Goal: Check status: Check status

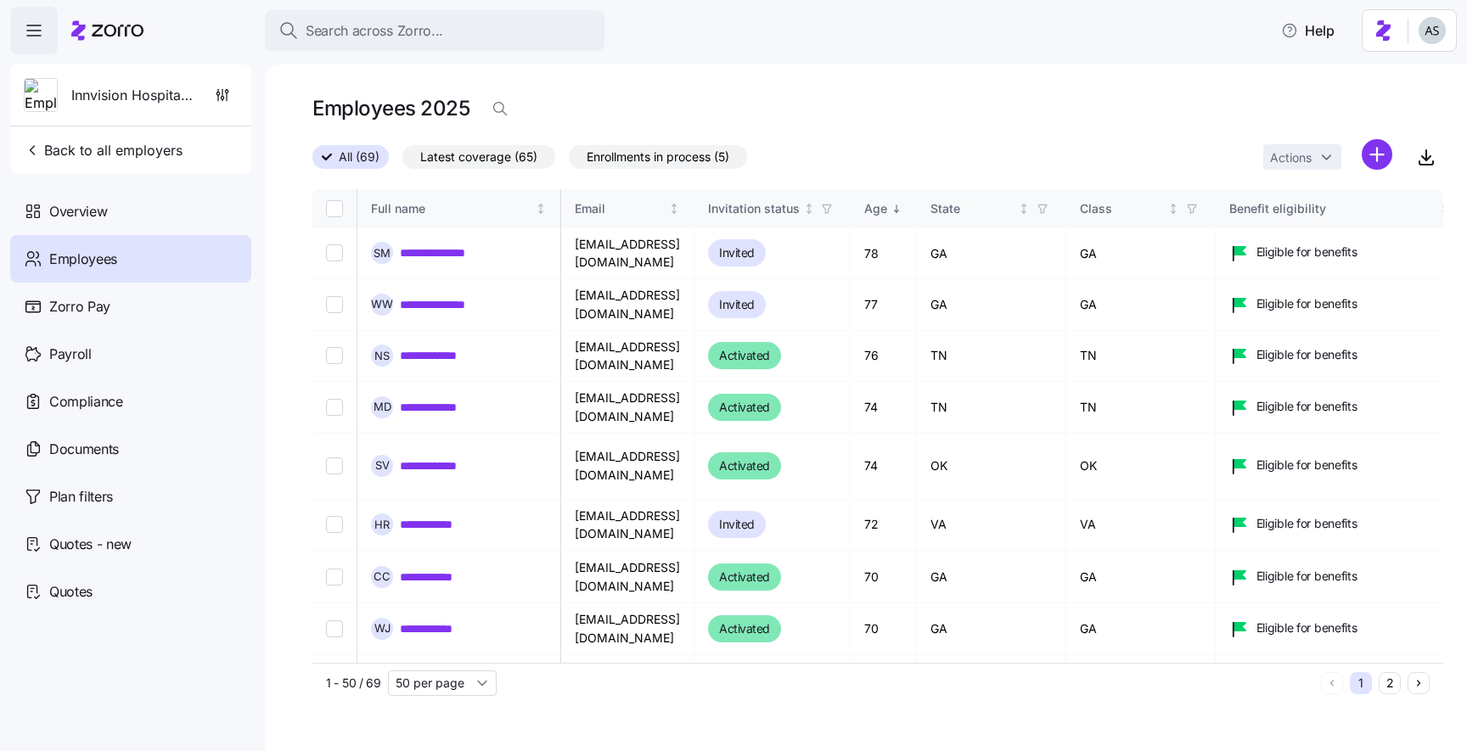
scroll to position [0, 1096]
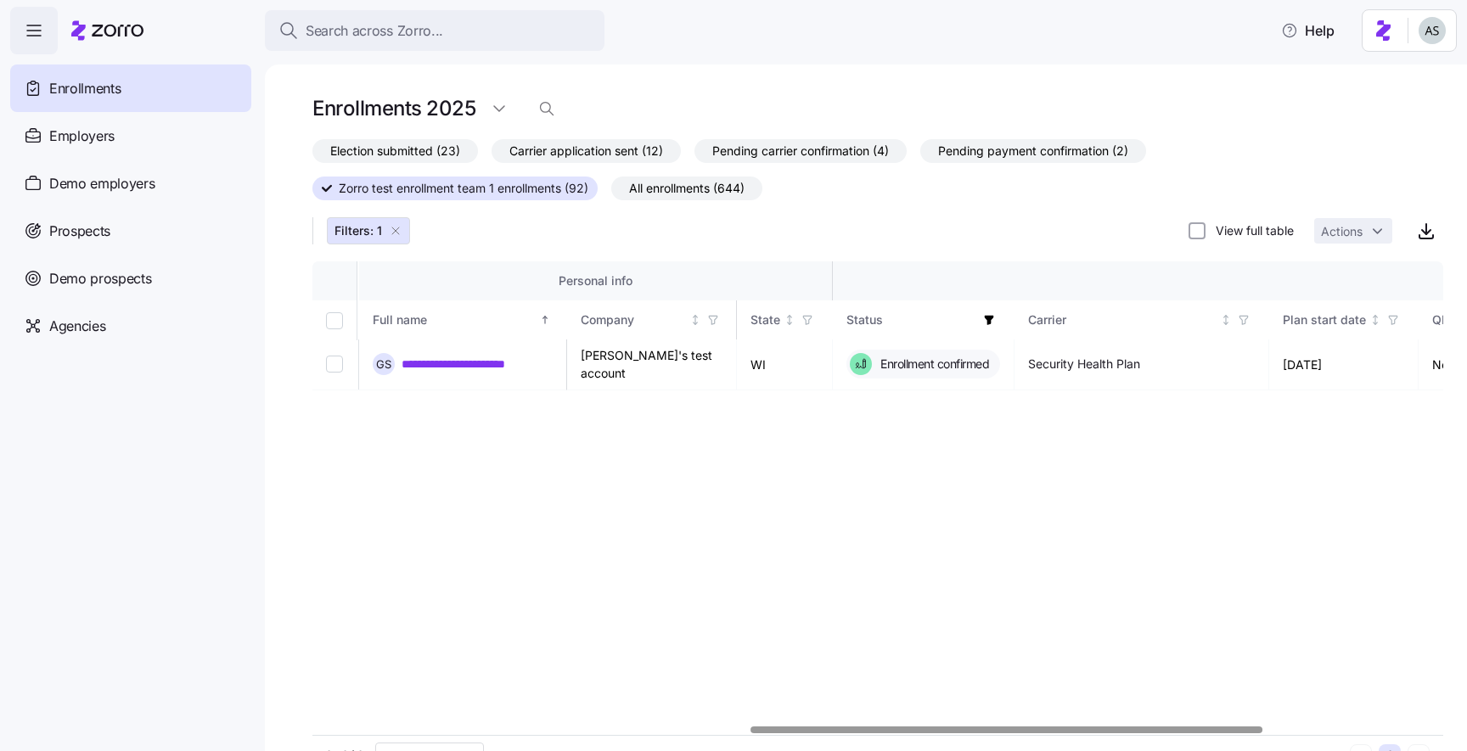
scroll to position [0, 964]
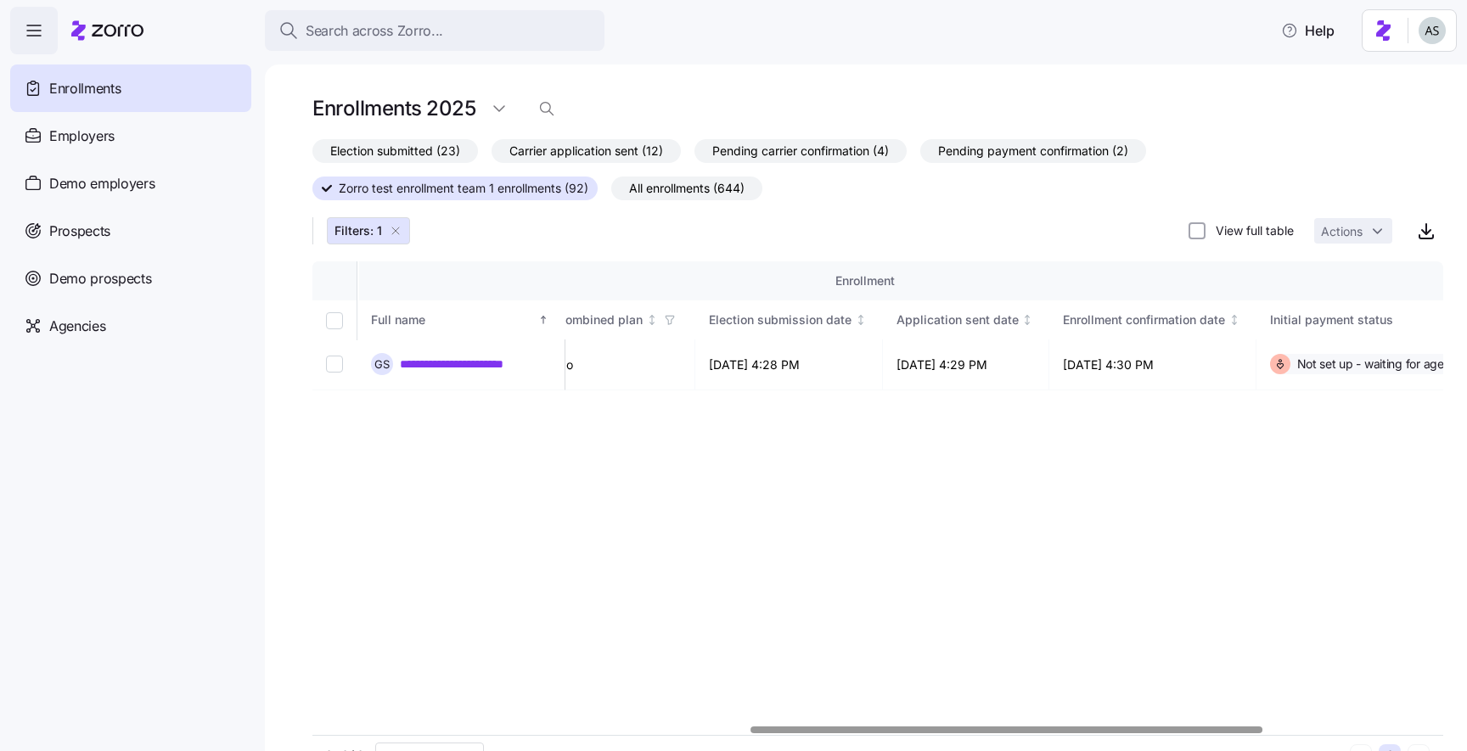
click at [385, 233] on span "Filters: 1" at bounding box center [368, 230] width 68 height 17
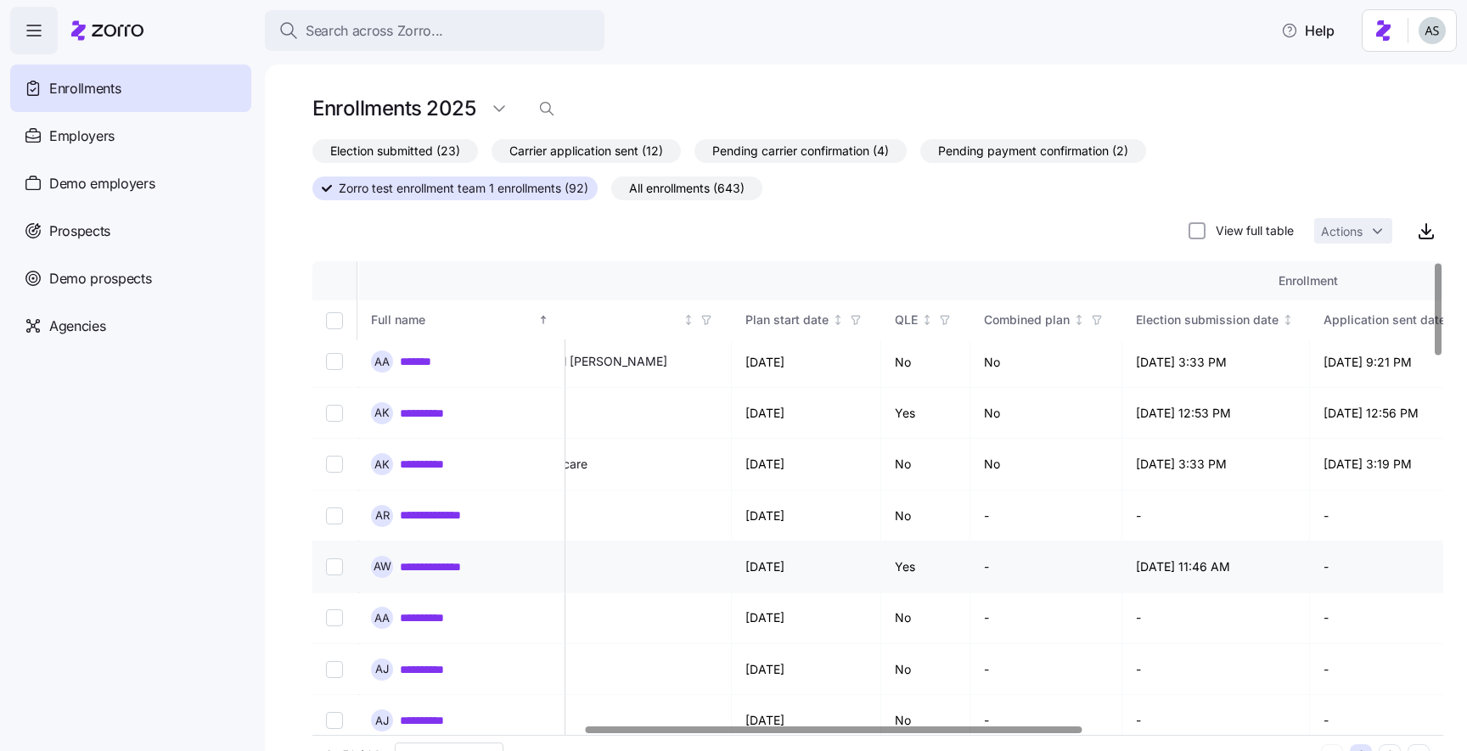
scroll to position [3, 541]
click at [857, 323] on icon "button" at bounding box center [863, 320] width 12 height 12
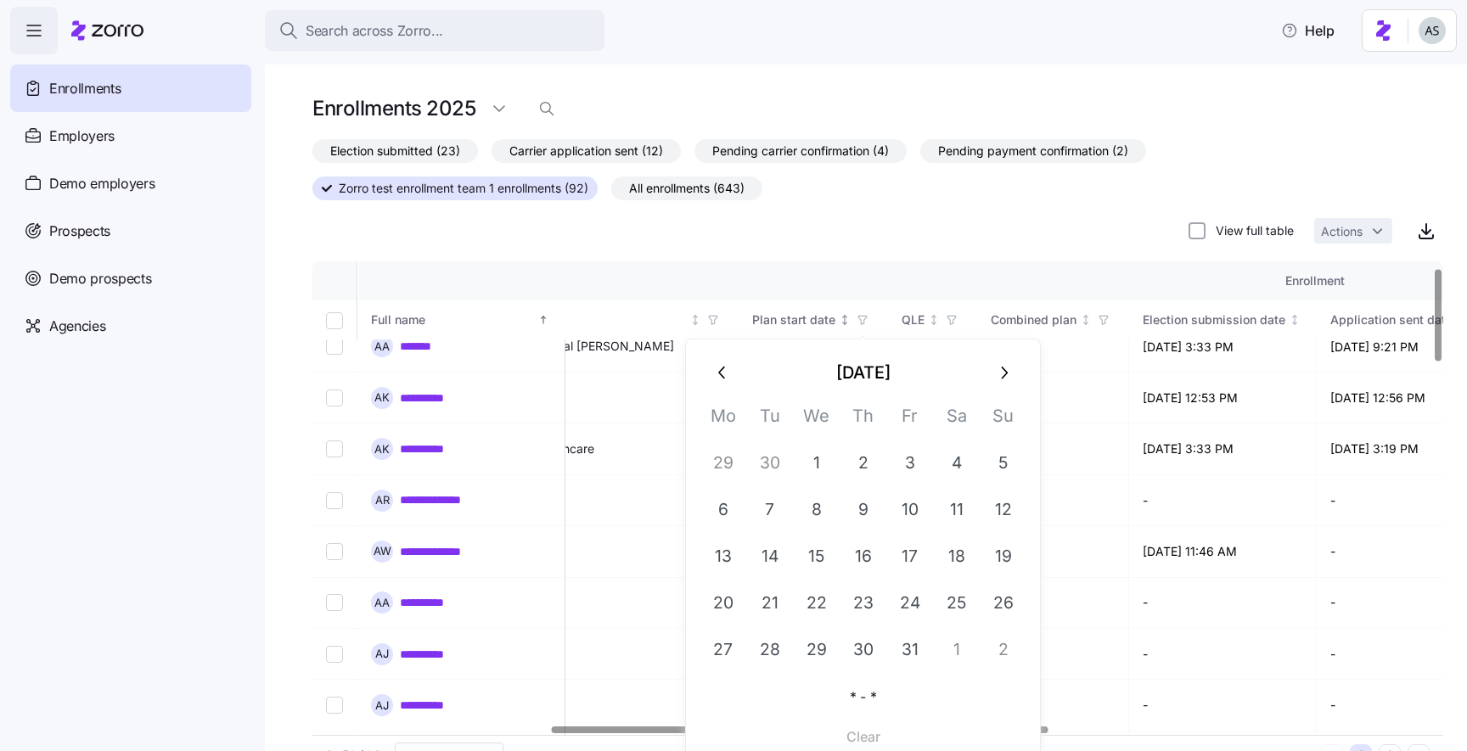
scroll to position [0, 541]
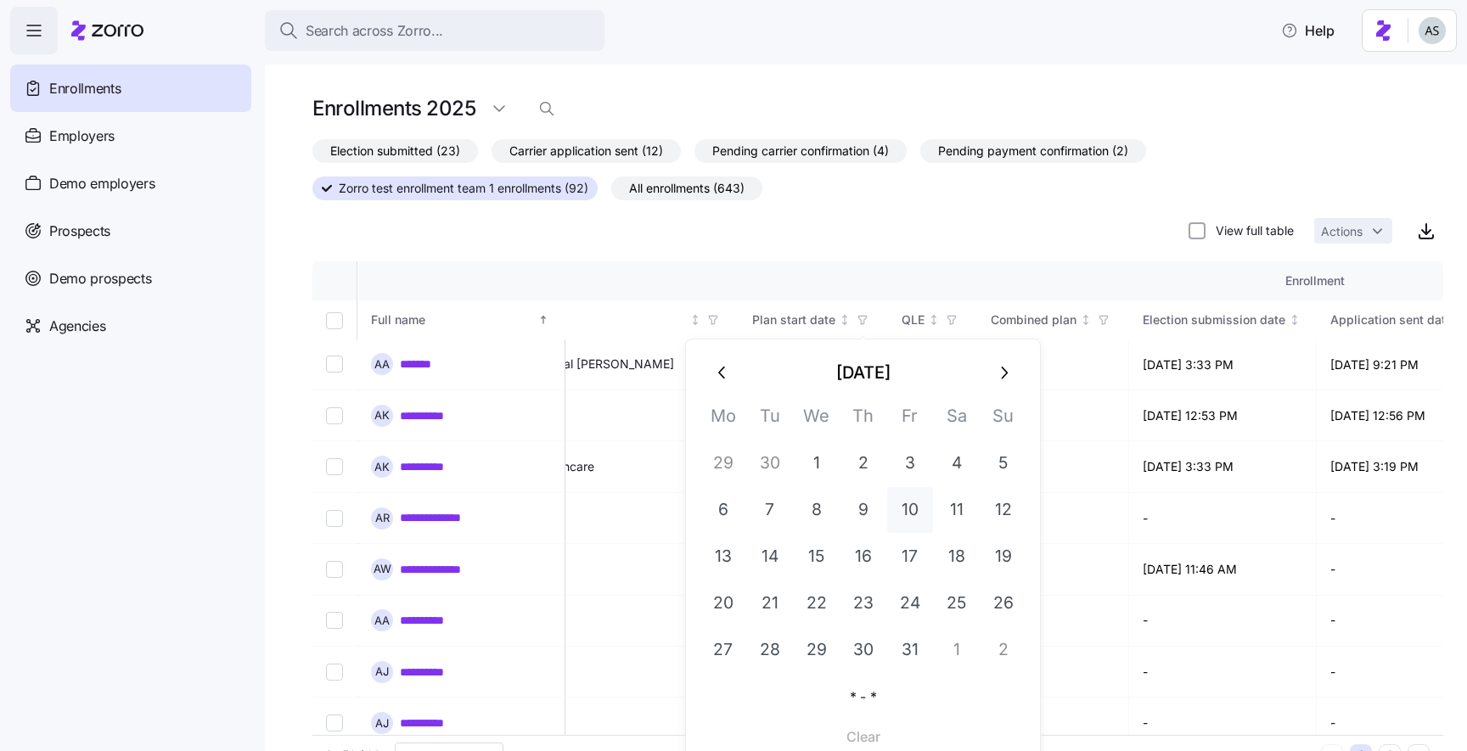
click at [896, 511] on button "10" at bounding box center [910, 510] width 46 height 46
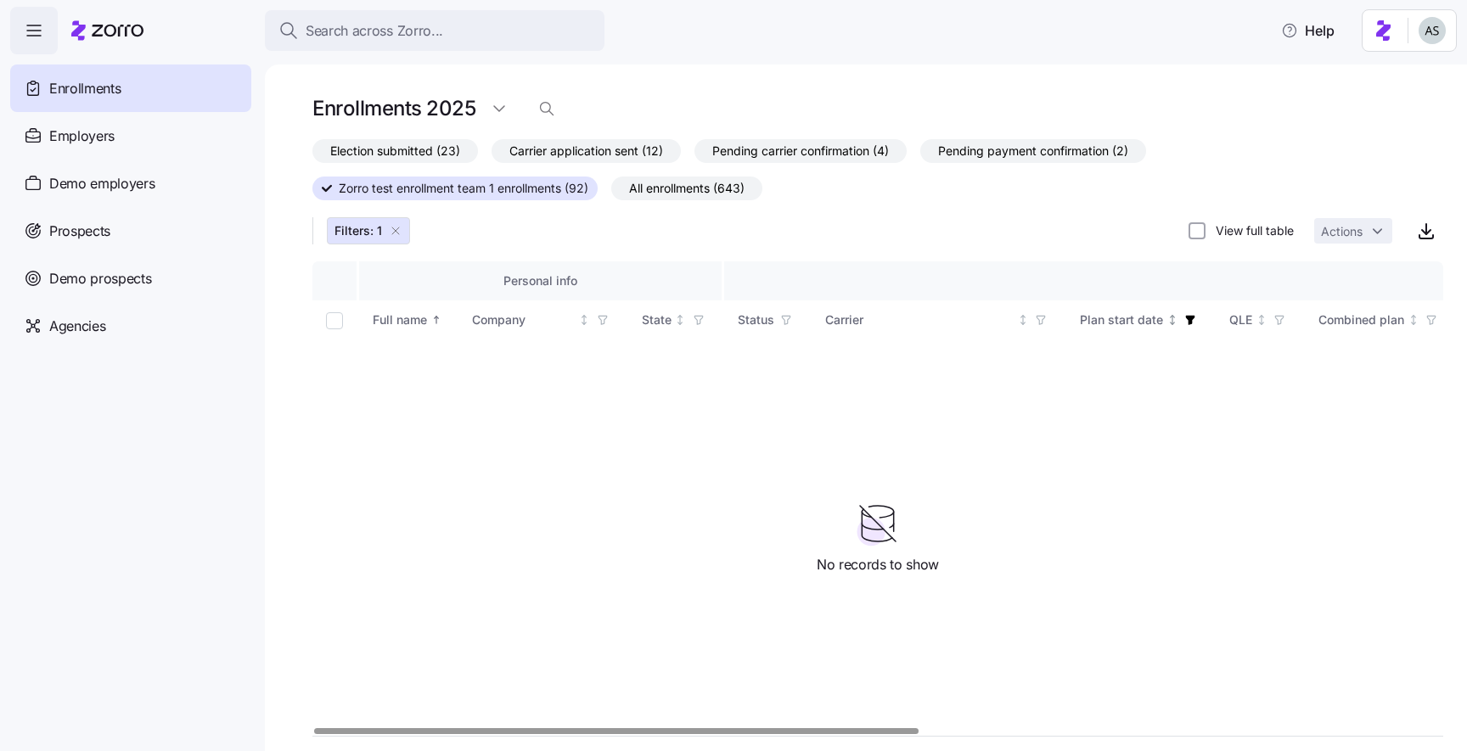
click at [1187, 319] on icon "button" at bounding box center [1190, 319] width 9 height 9
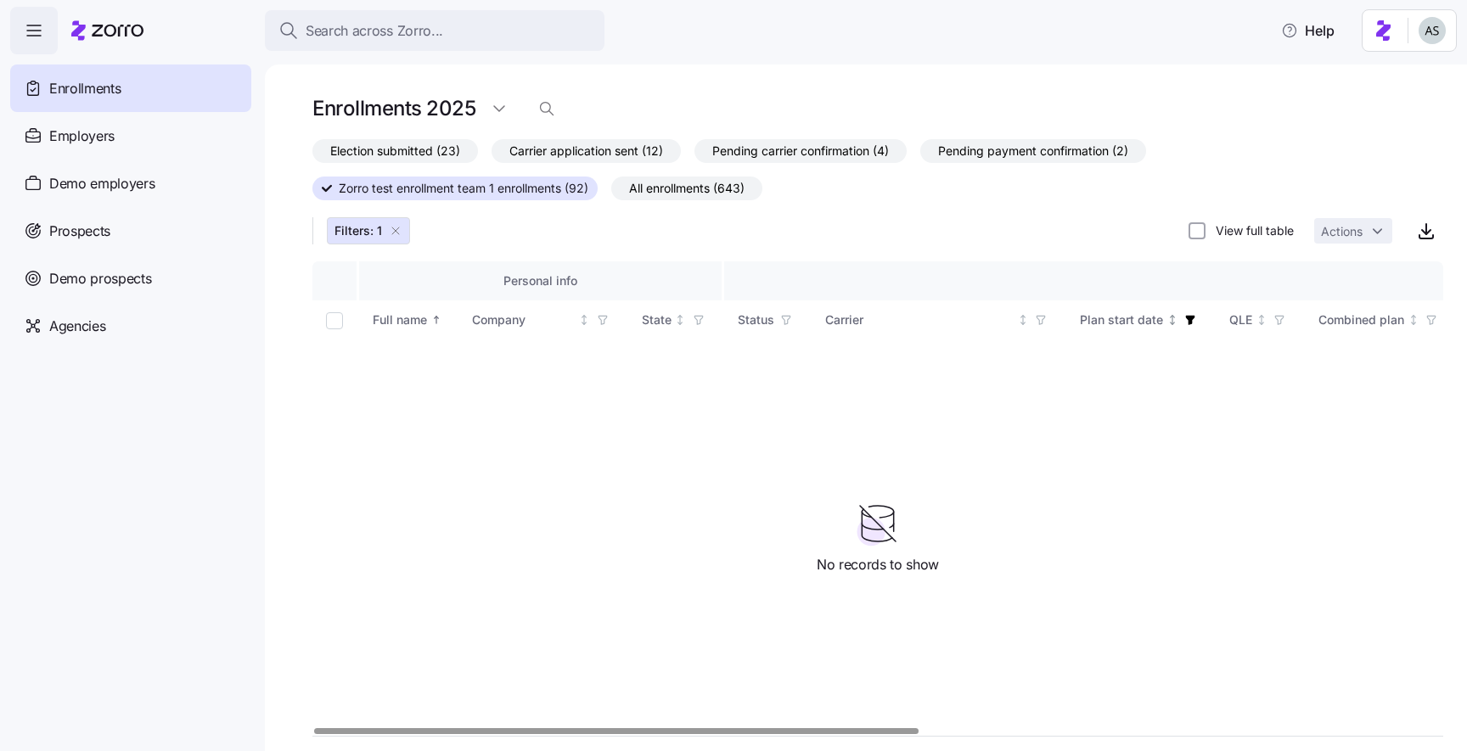
click at [1184, 319] on icon "button" at bounding box center [1190, 320] width 12 height 12
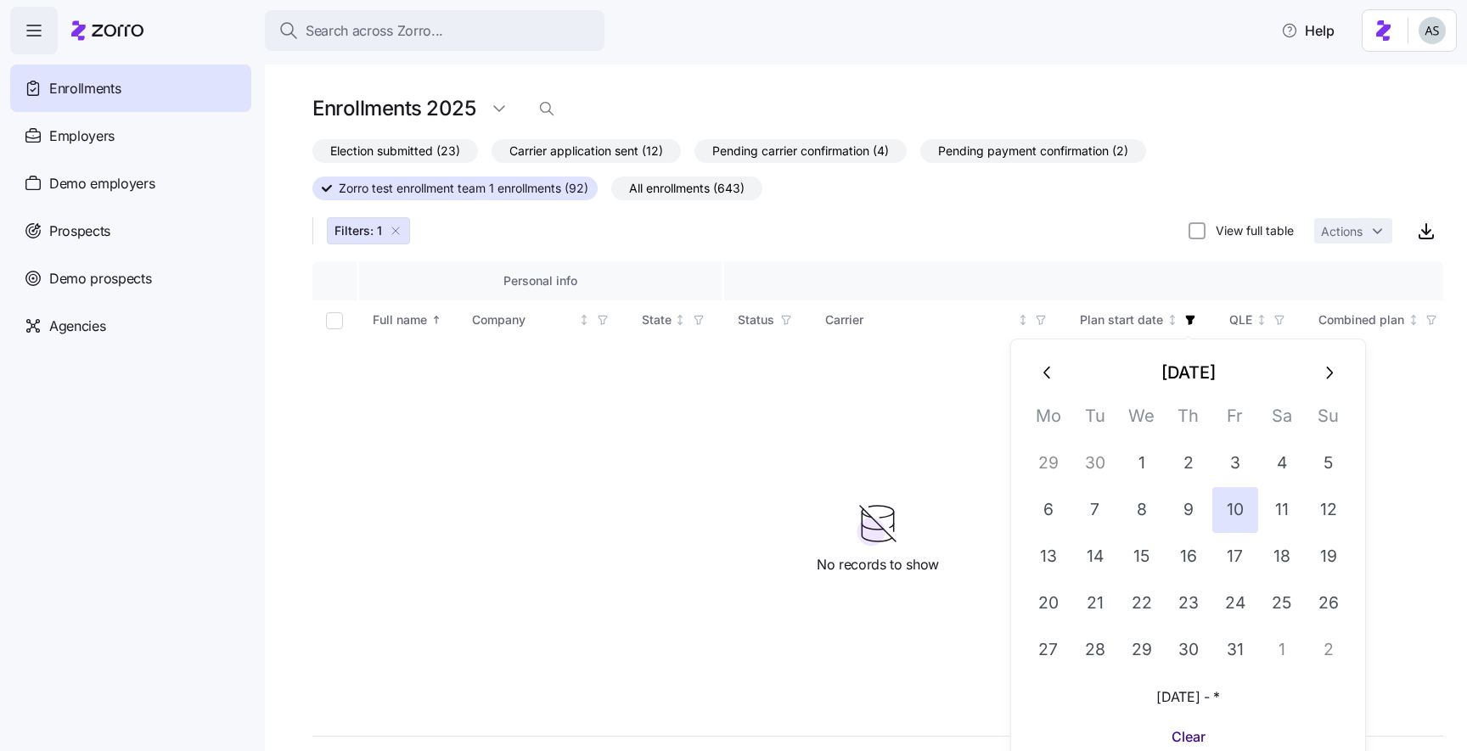
click at [1177, 724] on button "Clear" at bounding box center [1188, 737] width 327 height 31
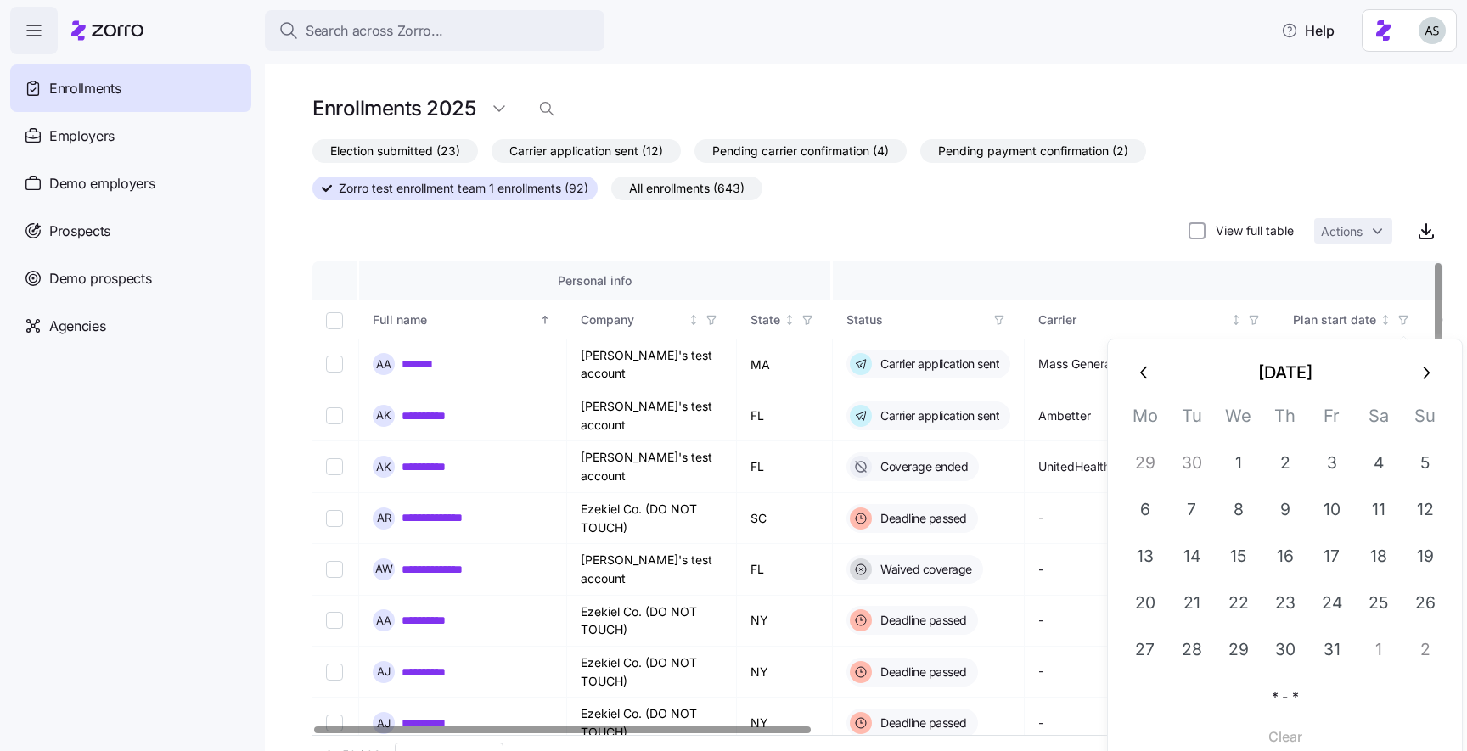
click at [1091, 254] on div at bounding box center [877, 255] width 1131 height 14
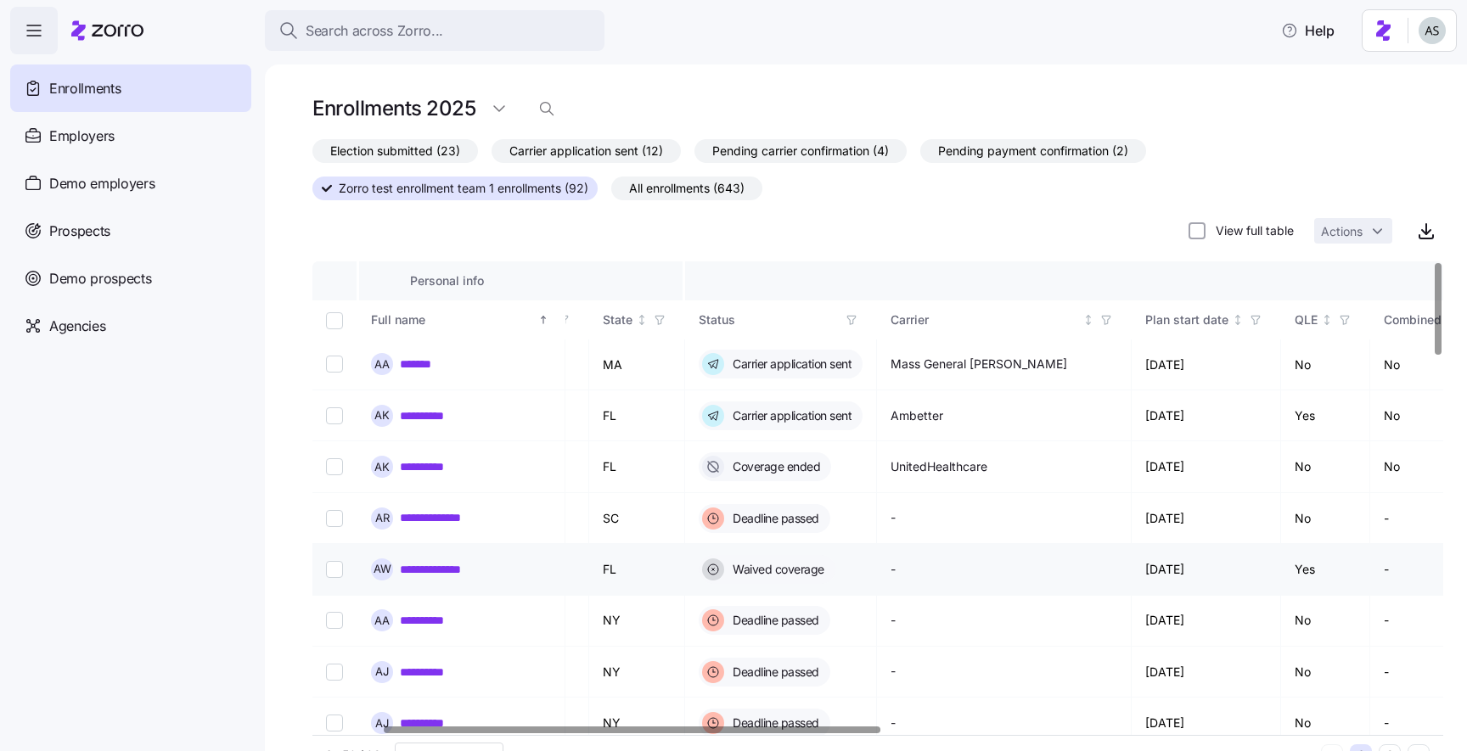
scroll to position [0, 174]
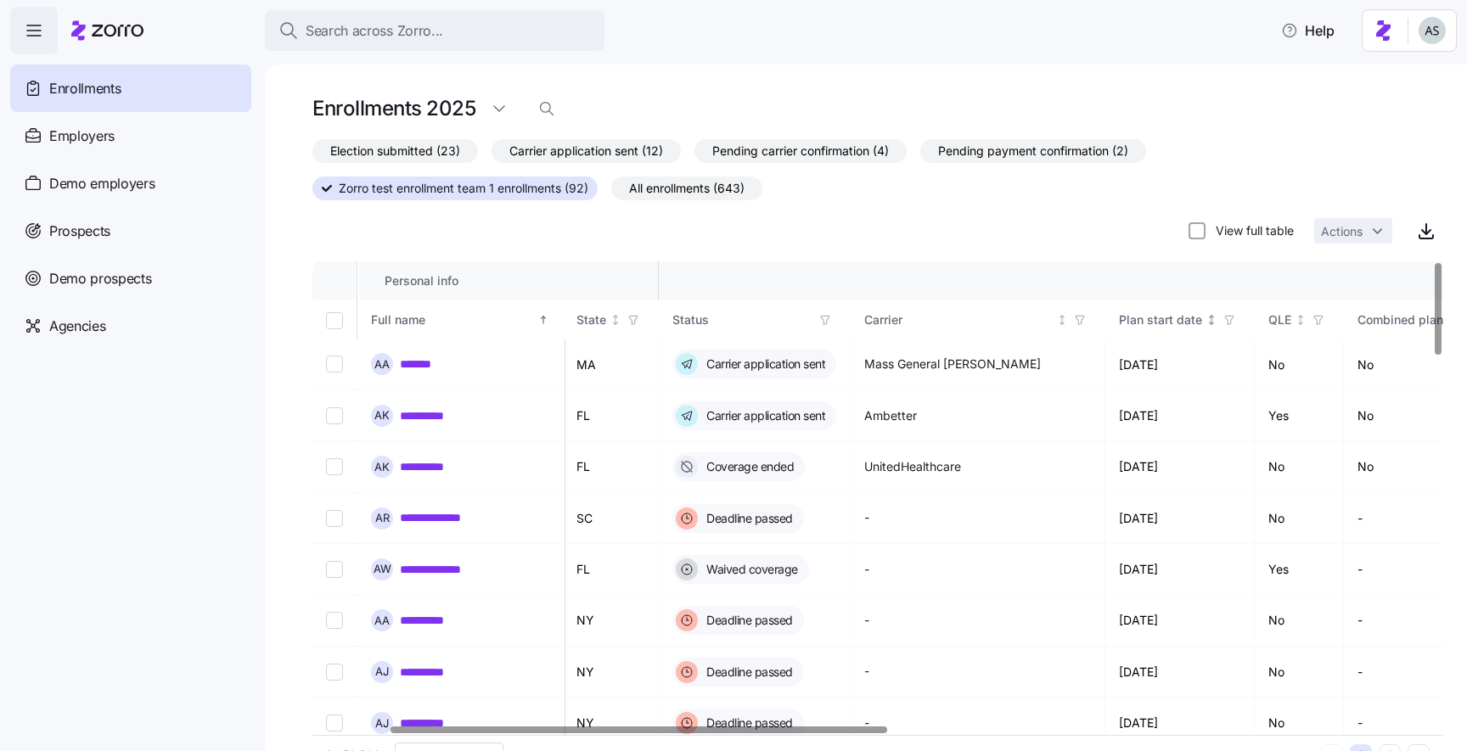
click at [1230, 312] on span "button" at bounding box center [1229, 320] width 19 height 19
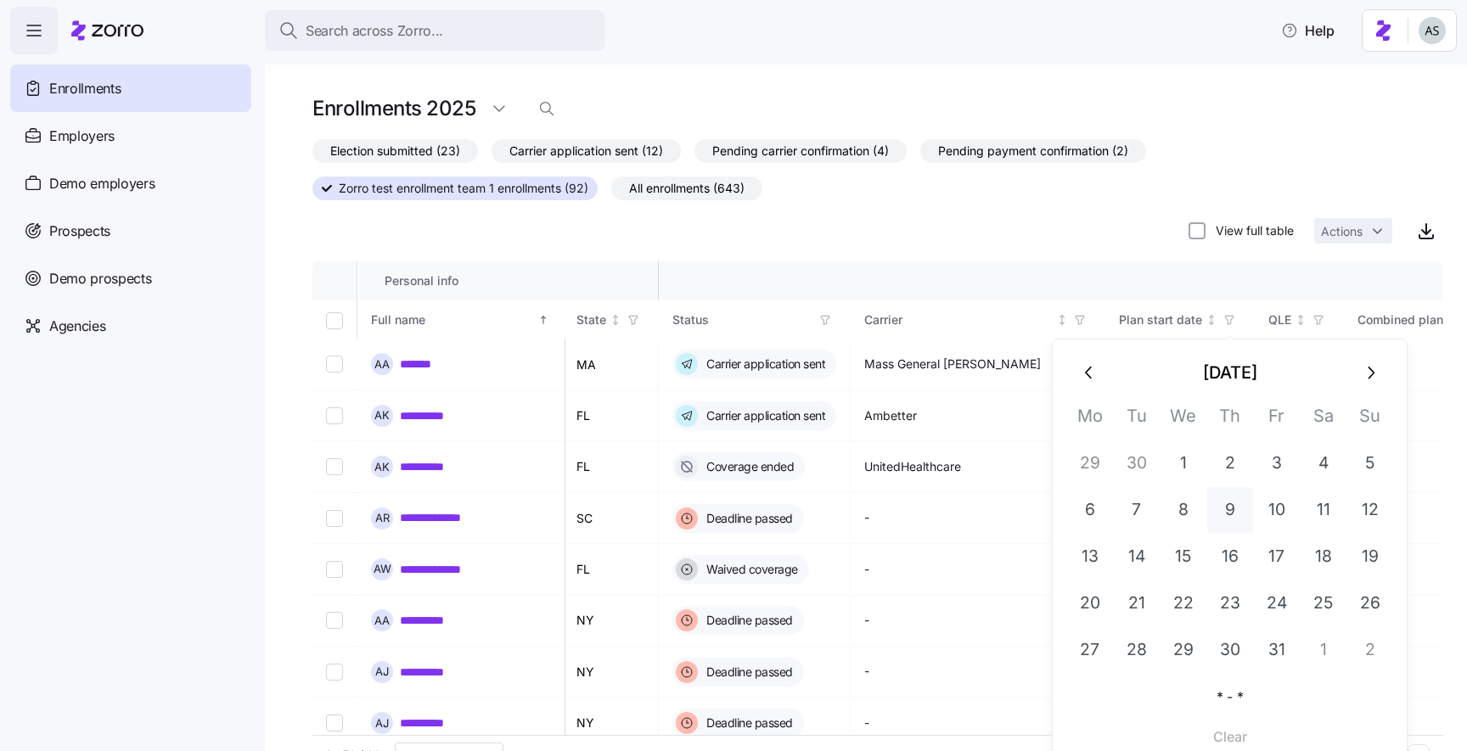
click at [1227, 512] on button "9" at bounding box center [1230, 510] width 46 height 46
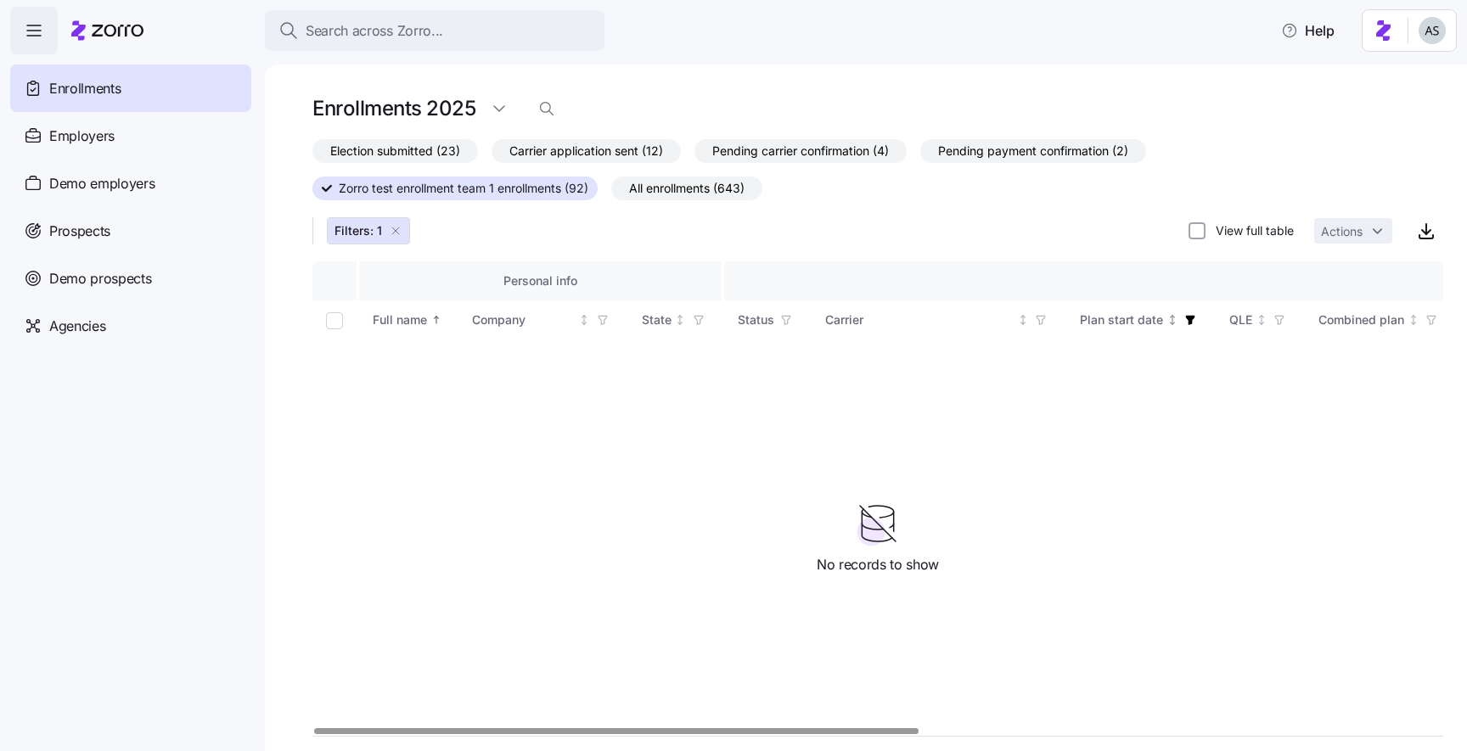
click at [1187, 323] on icon "button" at bounding box center [1190, 319] width 9 height 9
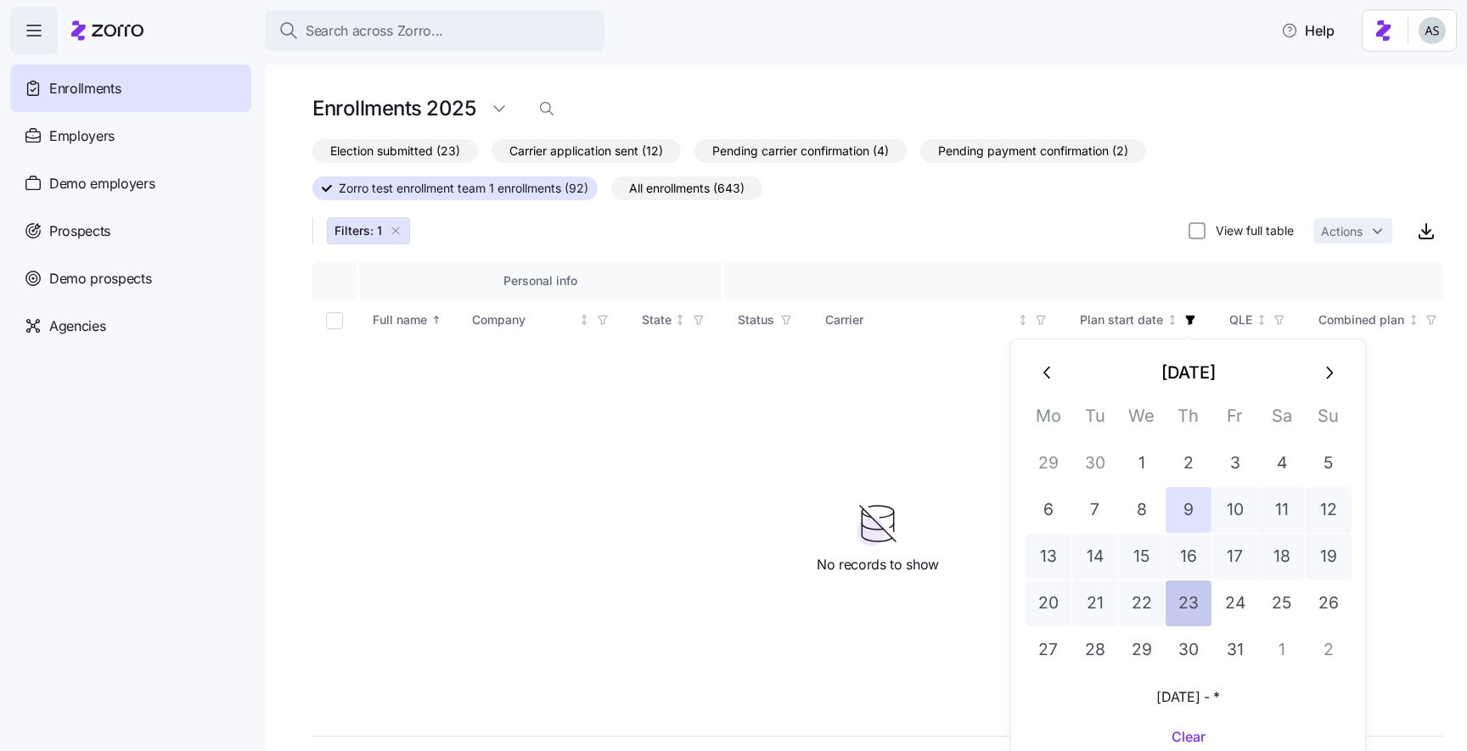
click at [1204, 602] on button "23" at bounding box center [1188, 604] width 46 height 46
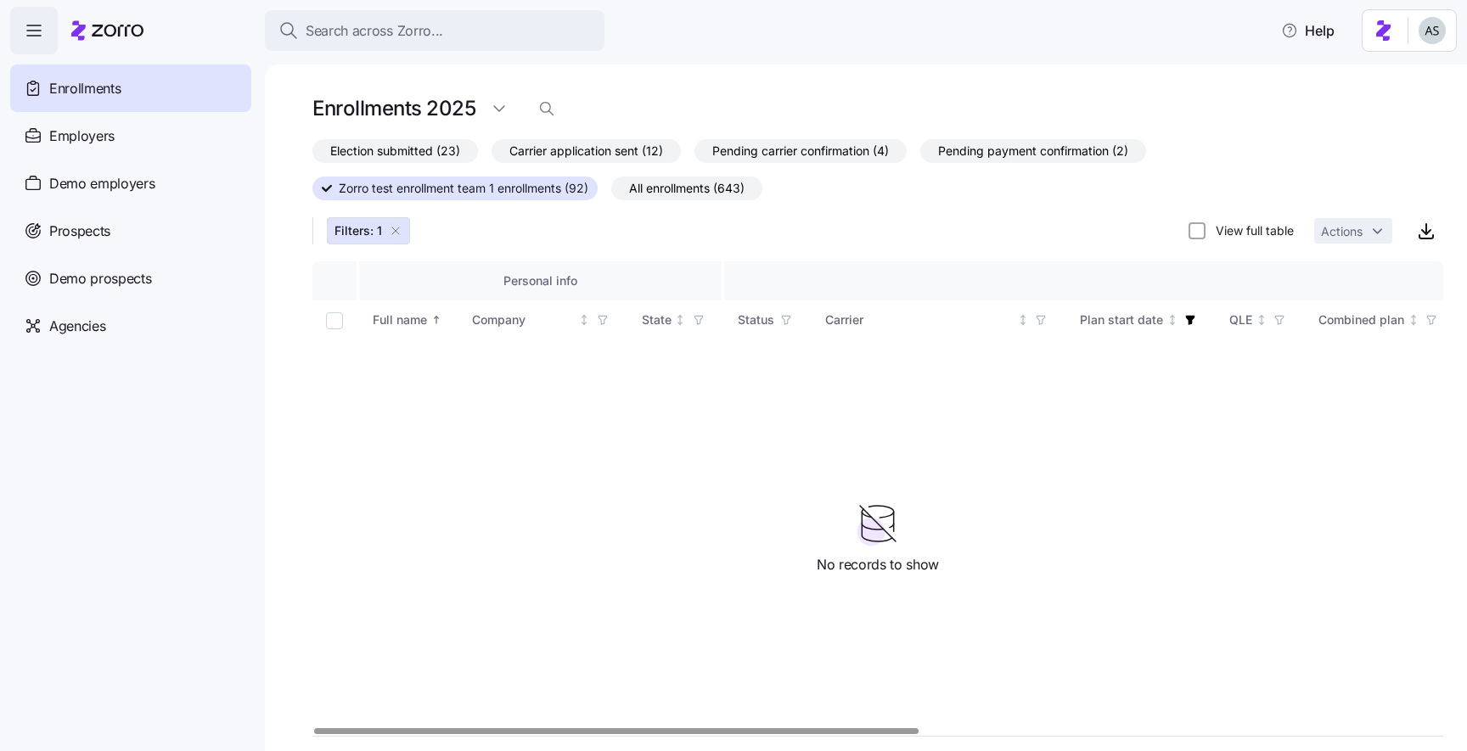
click at [395, 233] on icon "button" at bounding box center [396, 231] width 14 height 14
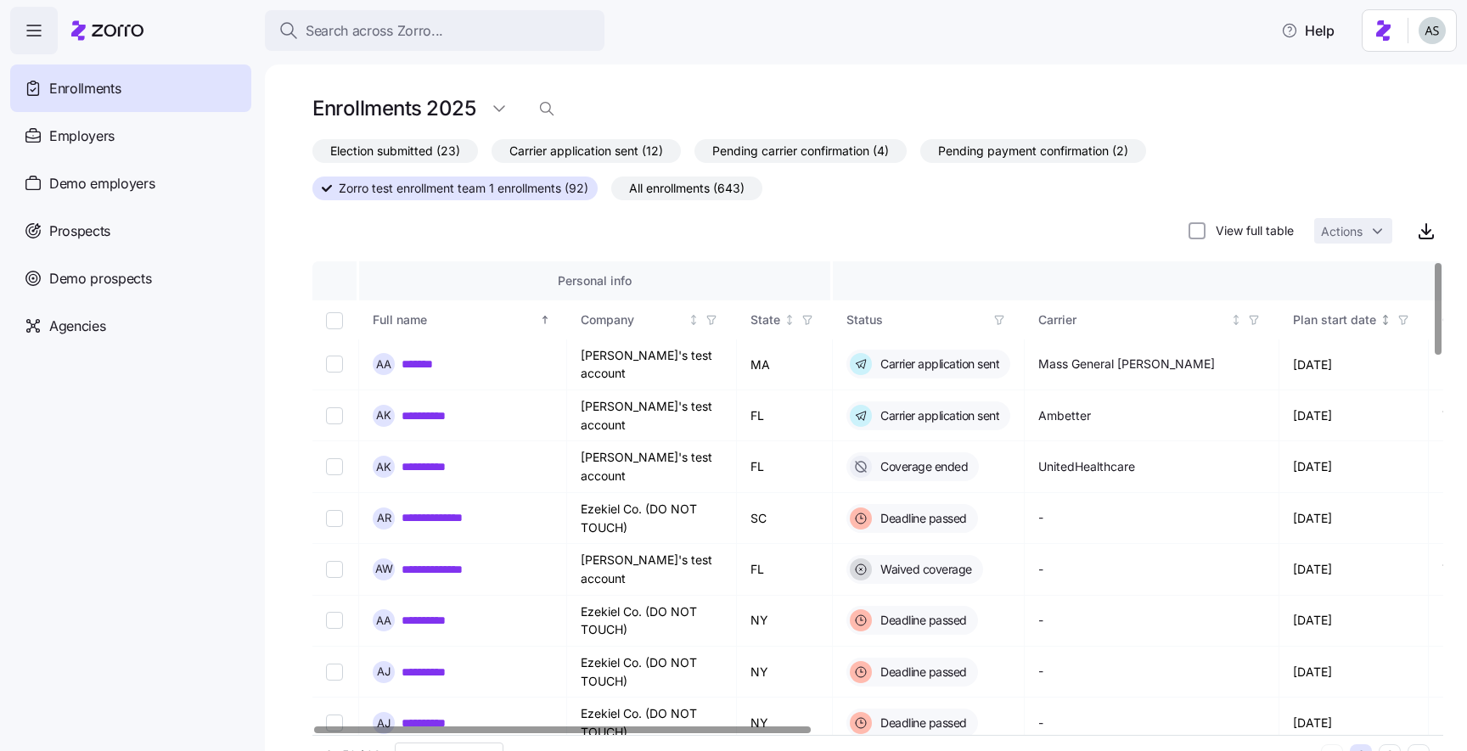
click at [1399, 314] on icon "button" at bounding box center [1403, 320] width 12 height 12
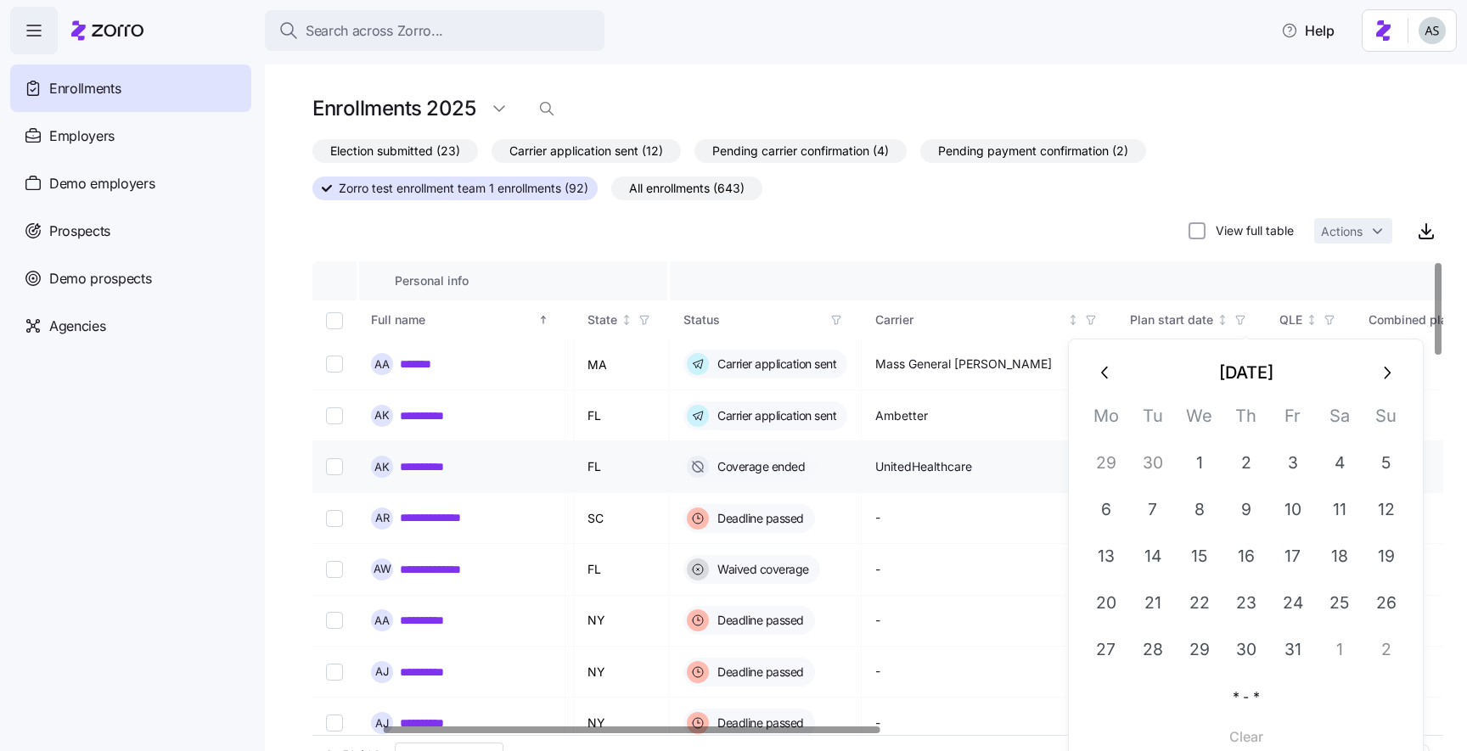
scroll to position [0, 166]
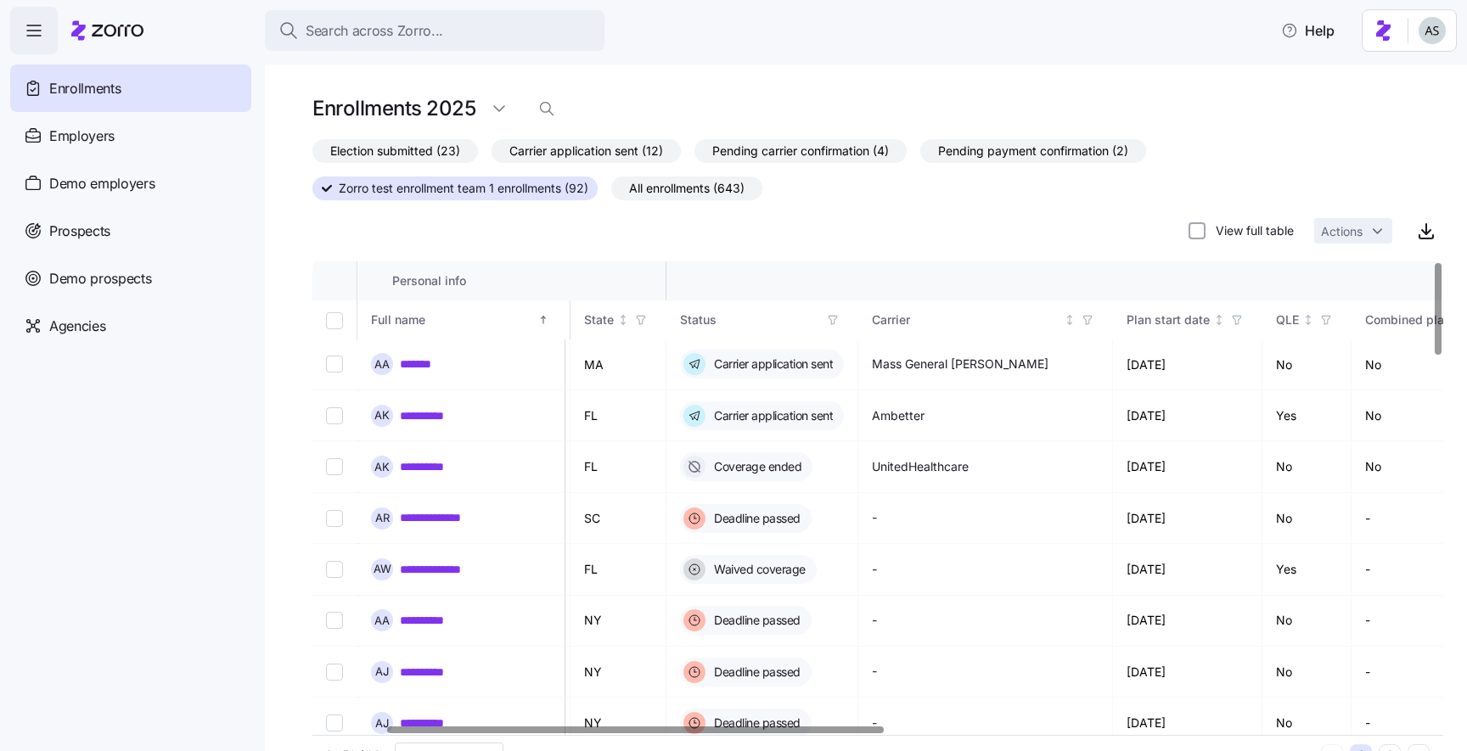
click at [1136, 240] on div "Election submitted (23) Carrier application sent (12) Pending carrier confirmat…" at bounding box center [877, 193] width 1131 height 109
click at [1233, 320] on icon "button" at bounding box center [1237, 320] width 12 height 12
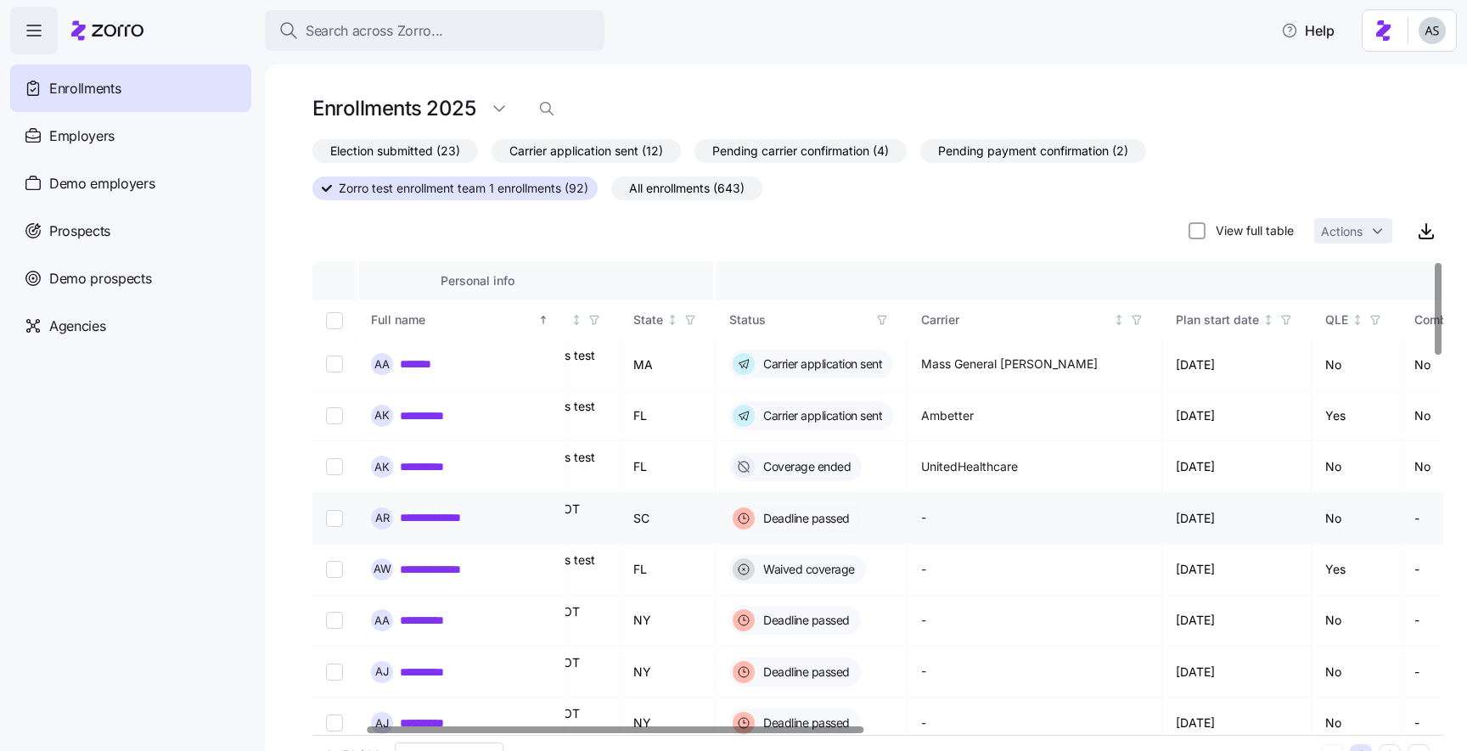
scroll to position [0, 121]
click at [1288, 321] on icon "button" at bounding box center [1283, 320] width 12 height 12
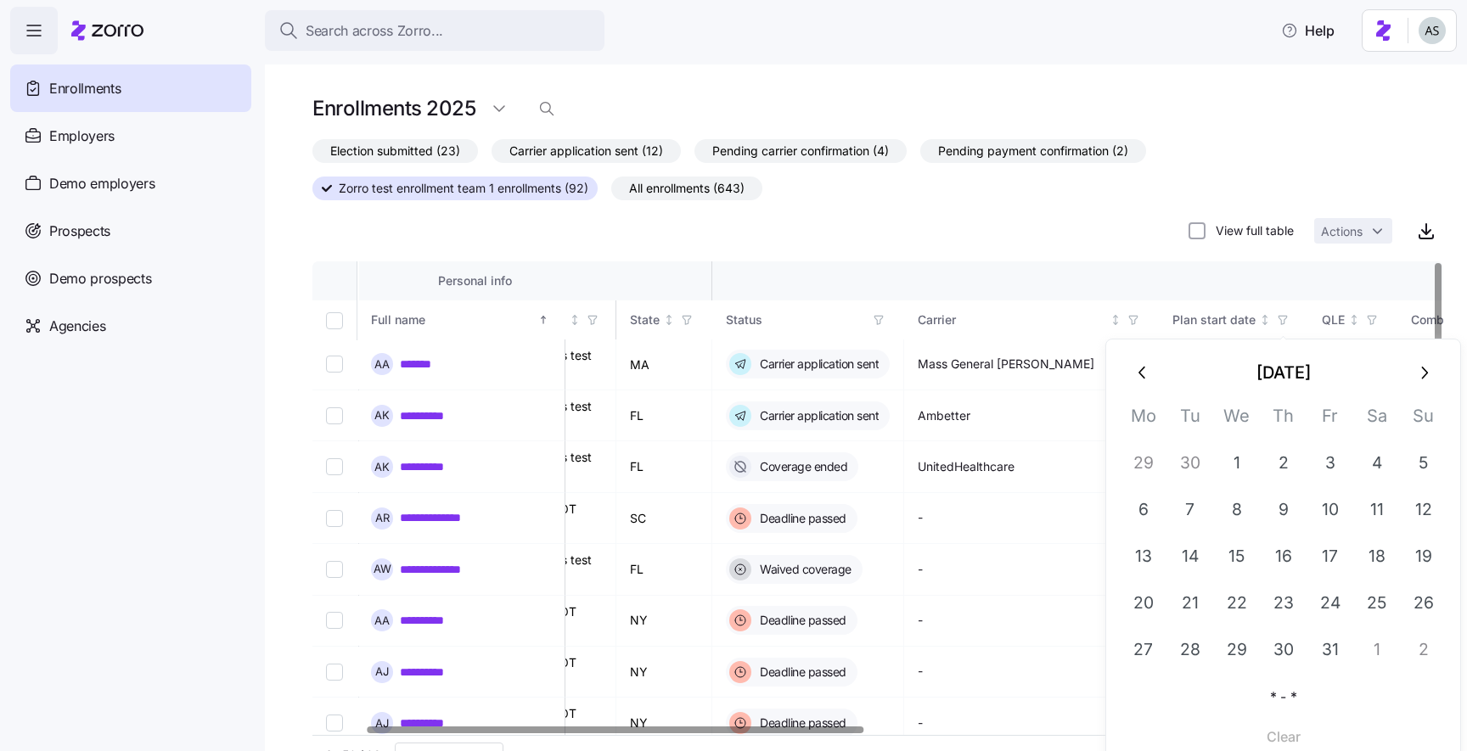
click at [1050, 244] on div "Election submitted (23) Carrier application sent (12) Pending carrier confirmat…" at bounding box center [877, 193] width 1131 height 109
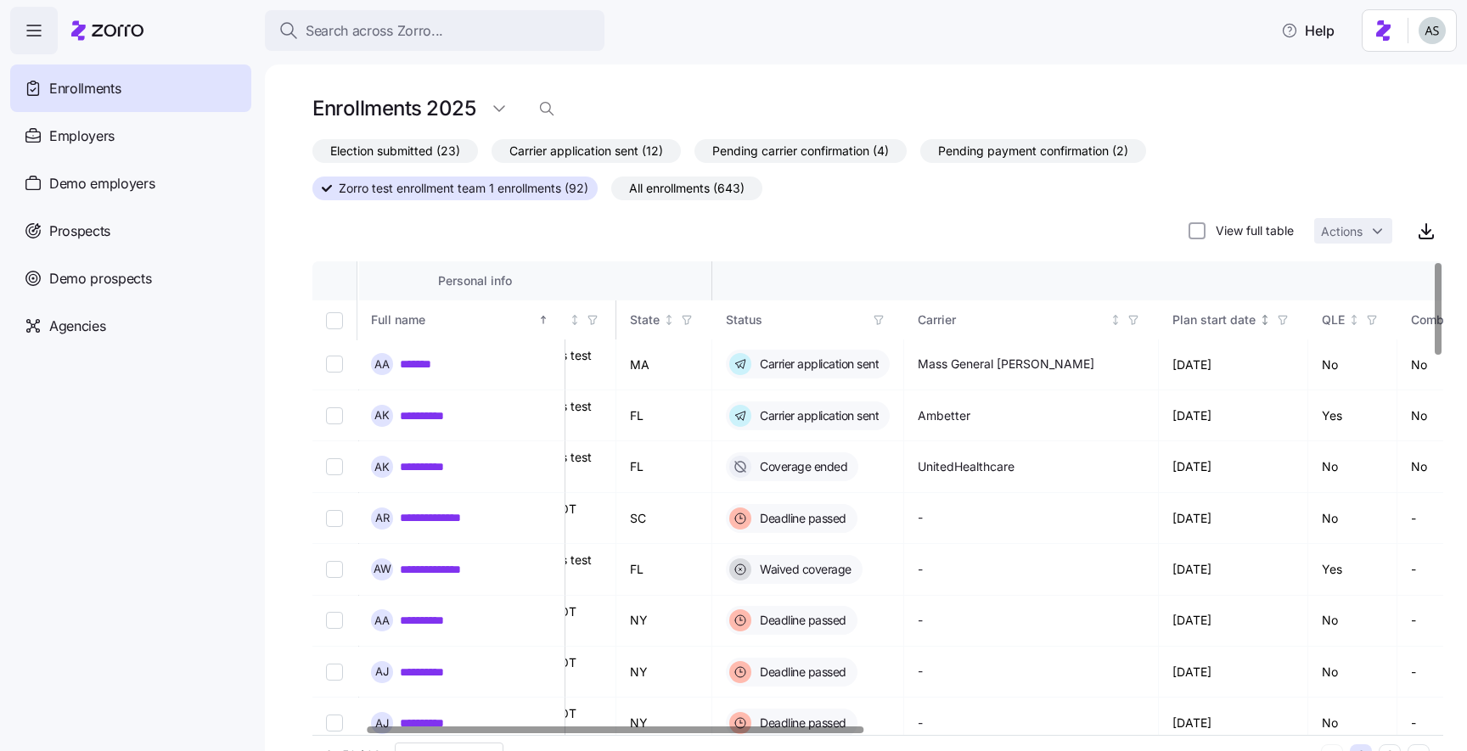
click at [1283, 322] on icon "button" at bounding box center [1283, 320] width 12 height 12
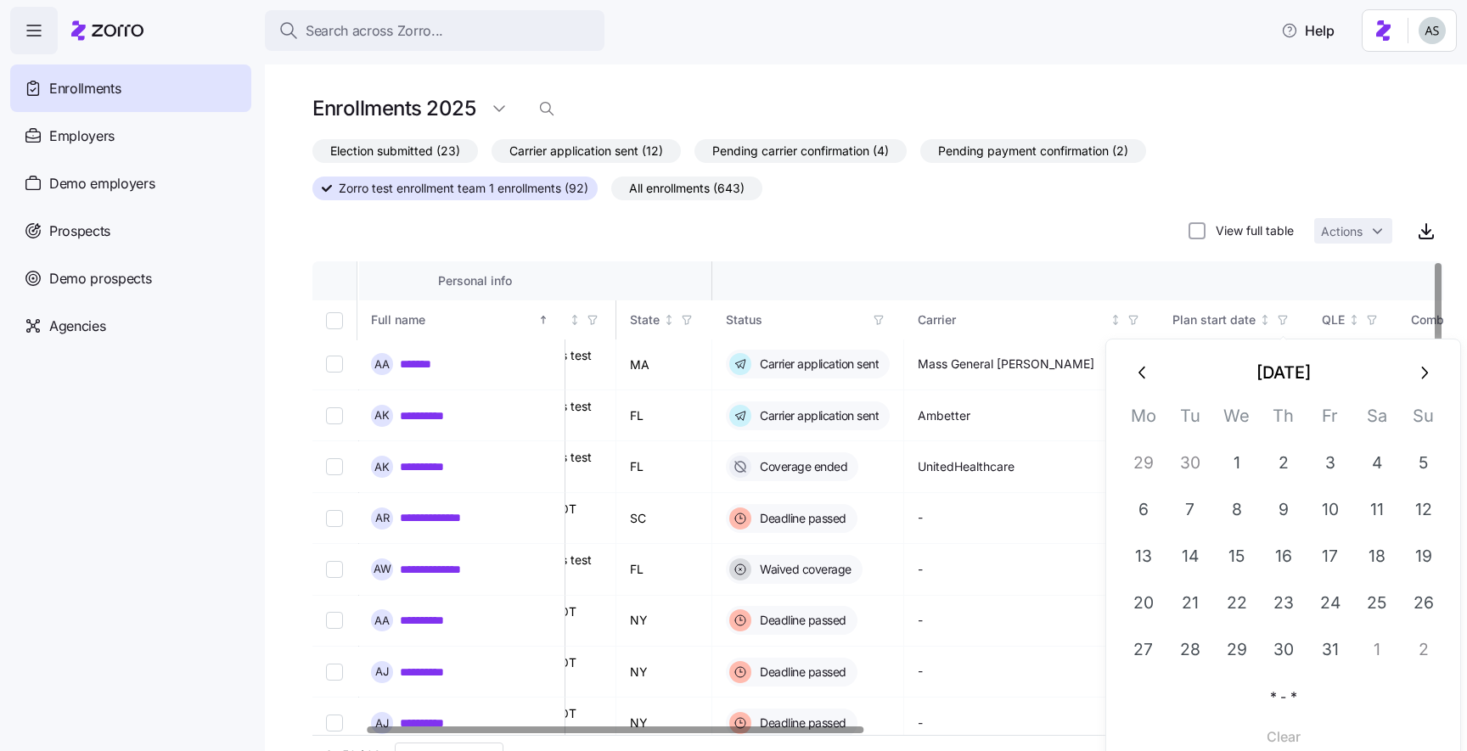
click at [1124, 210] on div "Election submitted (23) Carrier application sent (12) Pending carrier confirmat…" at bounding box center [877, 193] width 1131 height 109
